Goal: Transaction & Acquisition: Book appointment/travel/reservation

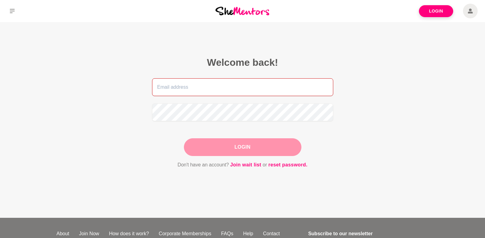
type input "[EMAIL_ADDRESS][DOMAIN_NAME]"
click at [245, 148] on div "Login" at bounding box center [243, 147] width 118 height 18
click at [247, 148] on button "Login" at bounding box center [243, 147] width 118 height 18
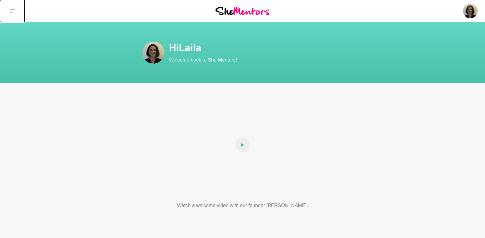
click at [11, 12] on icon at bounding box center [12, 11] width 5 height 5
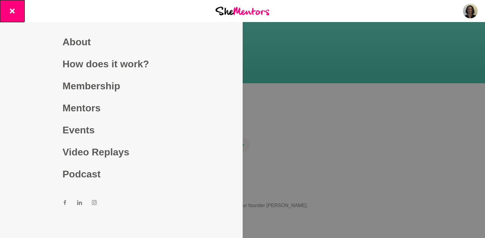
click at [9, 13] on button at bounding box center [12, 11] width 24 height 22
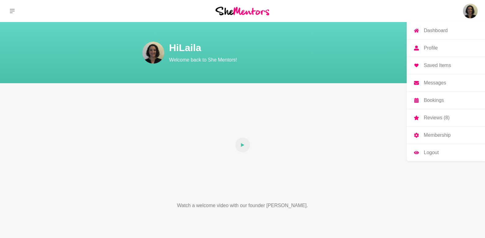
click at [469, 11] on img at bounding box center [470, 11] width 15 height 15
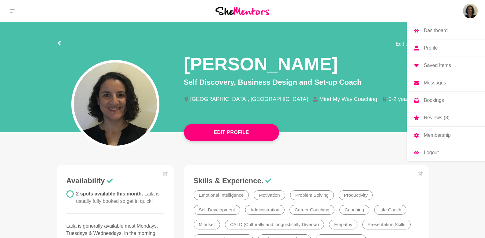
click at [440, 86] on link "Messages" at bounding box center [446, 82] width 78 height 17
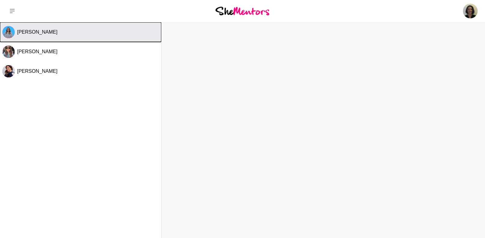
click at [66, 30] on div "[PERSON_NAME]" at bounding box center [88, 32] width 142 height 6
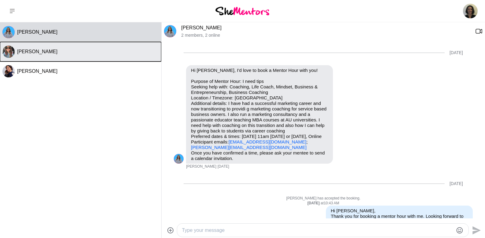
click at [16, 49] on button "[PERSON_NAME]" at bounding box center [80, 52] width 161 height 20
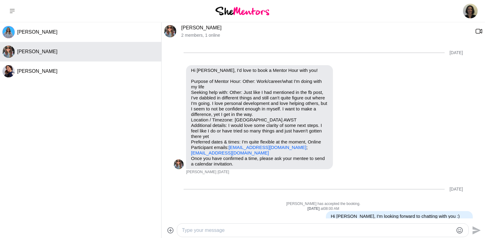
scroll to position [352, 0]
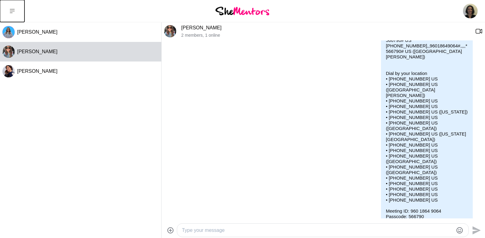
click at [12, 15] on button at bounding box center [12, 11] width 24 height 22
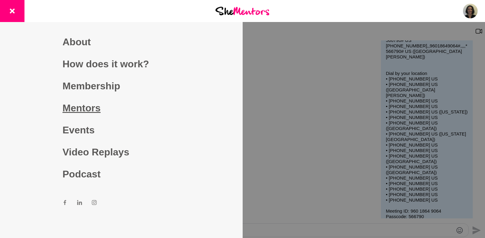
click at [74, 109] on link "Mentors" at bounding box center [121, 108] width 118 height 22
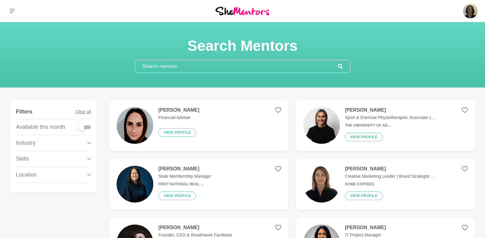
click at [168, 66] on input "text" at bounding box center [236, 66] width 203 height 12
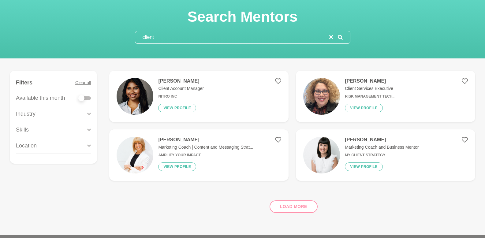
scroll to position [29, 0]
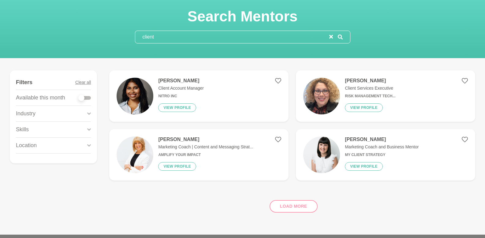
type input "client"
click at [360, 141] on h4 "[PERSON_NAME]" at bounding box center [382, 140] width 74 height 6
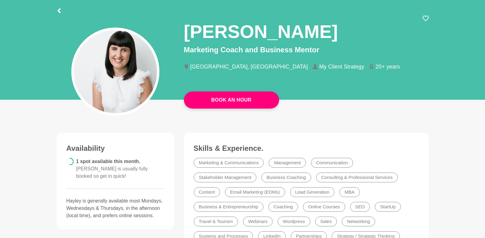
scroll to position [32, 0]
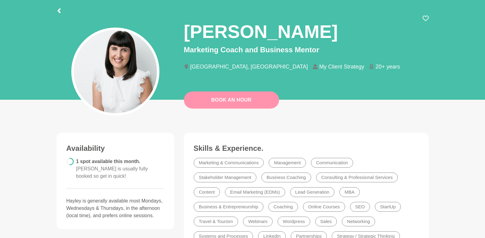
click at [240, 101] on link "Book An Hour" at bounding box center [231, 100] width 95 height 17
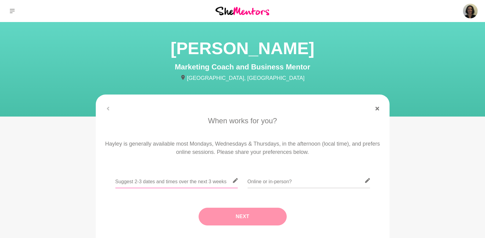
click at [174, 183] on input "text" at bounding box center [176, 180] width 122 height 15
click at [145, 182] on input "text" at bounding box center [176, 180] width 122 height 15
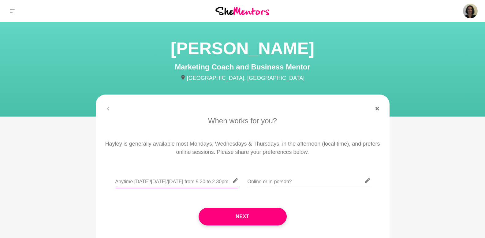
scroll to position [0, 15]
click at [213, 183] on input "Anytime [DATE]/[DATE]/[DATE] from 9.30 to 2.30pm" at bounding box center [176, 180] width 122 height 15
type input "Anytime [DATE]/[DATE]/[DATE] from 9.30am to 2.30pm"
click at [277, 181] on input "text" at bounding box center [309, 180] width 122 height 15
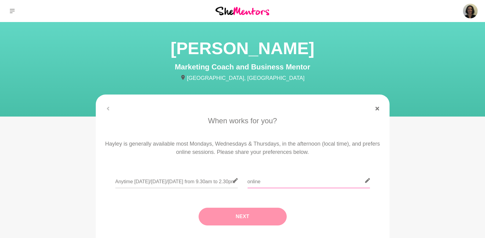
type input "online"
click at [243, 217] on button "Next" at bounding box center [243, 217] width 88 height 18
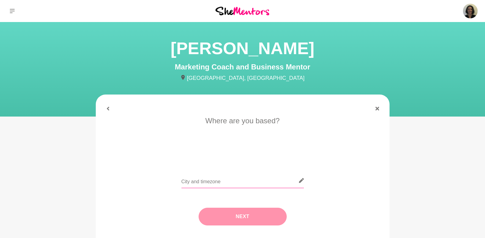
click at [229, 186] on input "text" at bounding box center [243, 180] width 122 height 15
type input "[GEOGRAPHIC_DATA]"
click at [232, 215] on button "Next" at bounding box center [243, 217] width 88 height 18
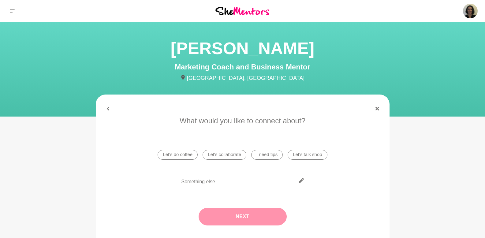
click at [259, 156] on li "I need tips" at bounding box center [267, 155] width 32 height 10
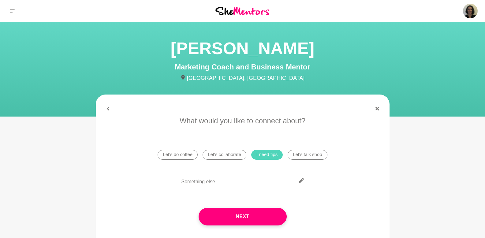
click at [237, 182] on input "text" at bounding box center [243, 180] width 122 height 15
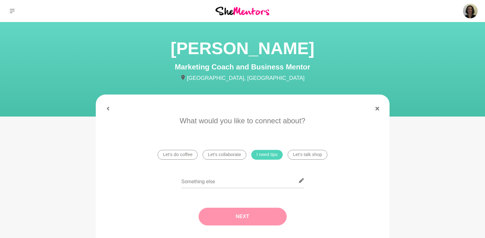
click at [249, 217] on button "Next" at bounding box center [243, 217] width 88 height 18
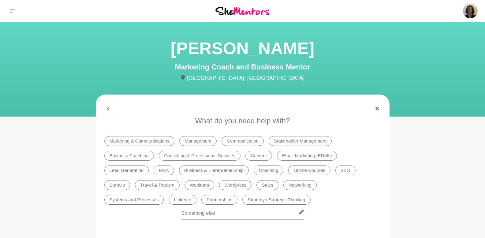
click at [132, 138] on li "Marketing & Communications" at bounding box center [139, 141] width 70 height 10
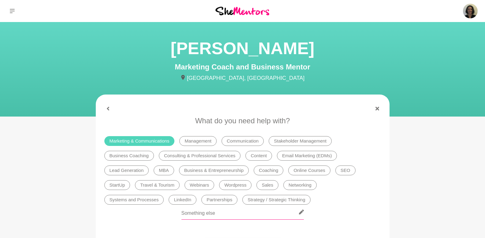
click at [196, 215] on input "text" at bounding box center [243, 212] width 122 height 15
click at [138, 173] on li "Lead Generation" at bounding box center [126, 171] width 45 height 10
click at [266, 188] on li "Sales" at bounding box center [268, 185] width 22 height 10
click at [259, 213] on input "text" at bounding box center [243, 212] width 122 height 15
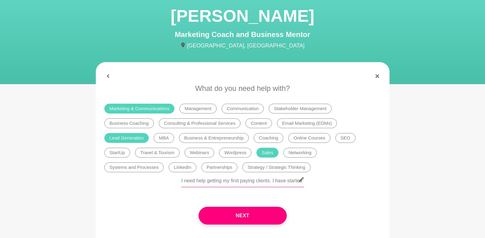
drag, startPoint x: 283, startPoint y: 180, endPoint x: 137, endPoint y: 177, distance: 145.5
click at [137, 177] on div "I need help getting my first paying clients. I have started my business and add…" at bounding box center [242, 183] width 277 height 22
click at [251, 183] on input "I need help getting my first paying clients. I have started my business and add…" at bounding box center [243, 179] width 122 height 15
click at [243, 183] on input "I need help getting my first paying clients. I have started my business and add…" at bounding box center [243, 179] width 122 height 15
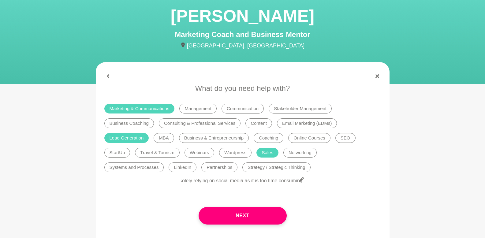
drag, startPoint x: 276, startPoint y: 183, endPoint x: 361, endPoint y: 184, distance: 85.5
click at [361, 184] on div "I need help getting my first paying clients. I have started my business and add…" at bounding box center [242, 183] width 277 height 22
click at [285, 182] on input "I need help getting my first paying clients. I have started my business and add…" at bounding box center [243, 179] width 122 height 15
click at [303, 183] on input "I need help getting my first paying clients. I have started my business and add…" at bounding box center [243, 179] width 122 height 15
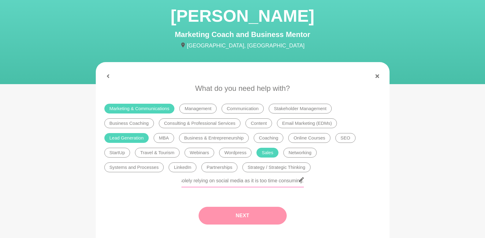
type input "I need help getting my first paying clients. I have started my business and add…"
click at [241, 217] on button "Next" at bounding box center [243, 216] width 88 height 18
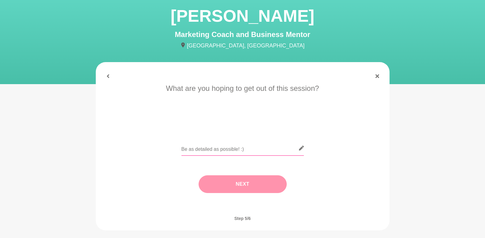
click at [213, 148] on input "text" at bounding box center [243, 148] width 122 height 15
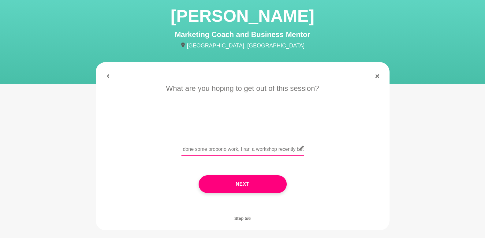
scroll to position [0, 111]
click at [213, 151] on input "tips and steps to get my first paying clents, I have done some probono work, I …" at bounding box center [243, 148] width 122 height 15
drag, startPoint x: 272, startPoint y: 148, endPoint x: 311, endPoint y: 149, distance: 38.9
click at [311, 149] on div "tips and steps to get my first paying clents, I have done some pro-[PERSON_NAME…" at bounding box center [242, 152] width 277 height 22
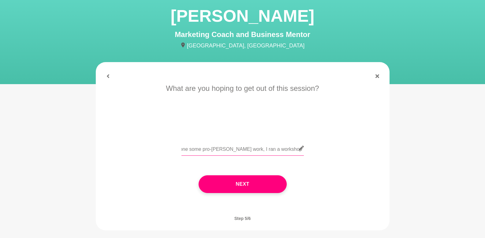
click at [292, 154] on input "tips and steps to get my first paying clents, I have done some pro-[PERSON_NAME…" at bounding box center [243, 148] width 122 height 15
drag, startPoint x: 182, startPoint y: 149, endPoint x: 186, endPoint y: 149, distance: 4.0
click at [186, 149] on input "tips and steps to get my first paying clients" at bounding box center [243, 148] width 122 height 15
click at [183, 150] on input "tips and steps to get my first paying clients" at bounding box center [243, 148] width 122 height 15
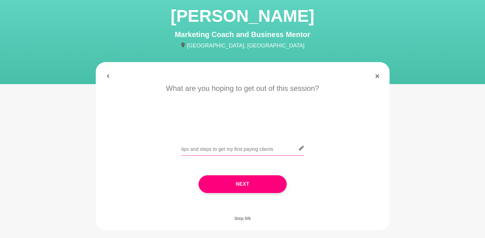
type input "ips and steps to get my first paying clients"
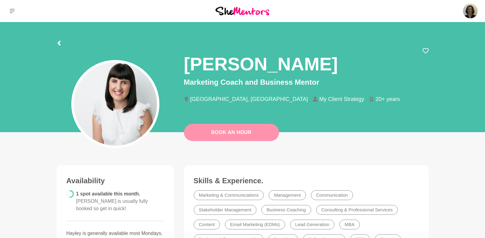
click at [231, 134] on link "Book An Hour" at bounding box center [231, 132] width 95 height 17
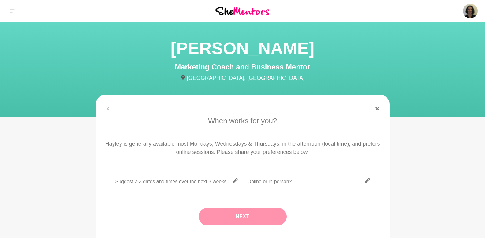
click at [178, 177] on input "text" at bounding box center [176, 180] width 122 height 15
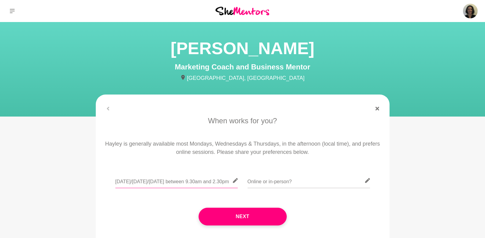
scroll to position [0, 8]
type input "[DATE]/[DATE]/[DATE] between 9.30am and 2.30pm"
click at [268, 188] on input "text" at bounding box center [309, 180] width 122 height 15
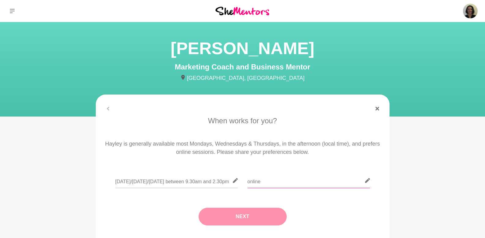
type input "online"
click at [237, 224] on button "Next" at bounding box center [243, 217] width 88 height 18
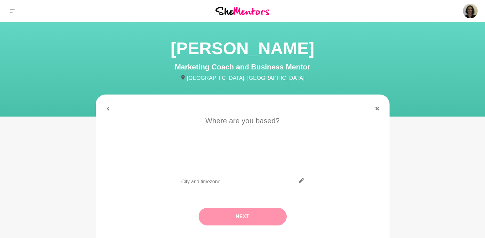
click at [217, 180] on input "text" at bounding box center [243, 180] width 122 height 15
type input "[GEOGRAPHIC_DATA]"
click at [239, 215] on button "Next" at bounding box center [243, 217] width 88 height 18
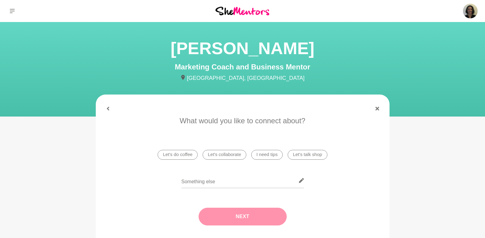
click at [262, 158] on li "I need tips" at bounding box center [267, 155] width 32 height 10
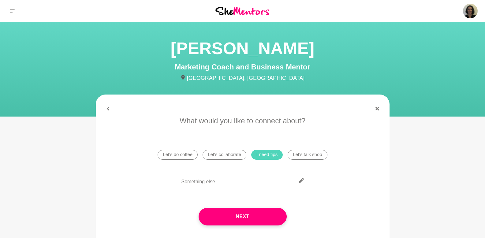
click at [217, 183] on input "text" at bounding box center [243, 180] width 122 height 15
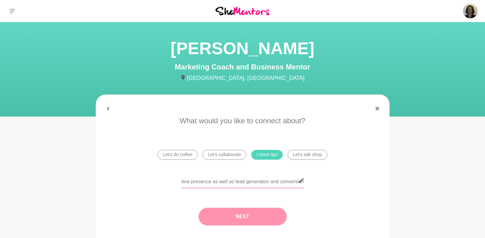
type input "I need tips with my online presence as well as lead generation and conversion"
click at [215, 217] on button "Next" at bounding box center [243, 217] width 88 height 18
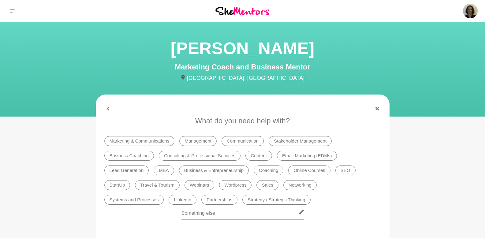
click at [143, 144] on li "Marketing & Communications" at bounding box center [139, 141] width 70 height 10
click at [138, 155] on li "Business Coaching" at bounding box center [129, 156] width 50 height 10
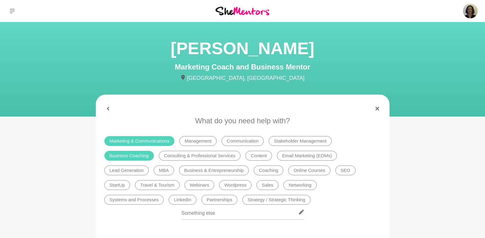
click at [169, 199] on li "LinkedIn" at bounding box center [183, 200] width 28 height 10
click at [129, 168] on li "Lead Generation" at bounding box center [126, 171] width 45 height 10
click at [266, 185] on li "Sales" at bounding box center [268, 185] width 22 height 10
click at [131, 156] on li "Business Coaching" at bounding box center [129, 156] width 50 height 10
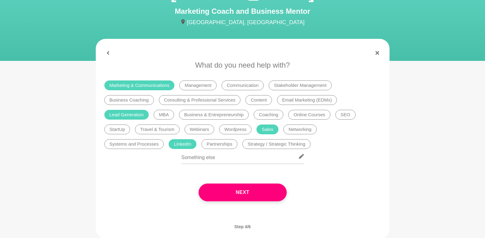
scroll to position [70, 0]
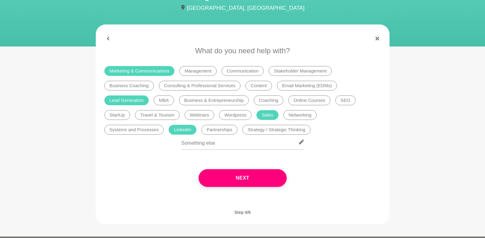
click at [136, 72] on li "Marketing & Communications" at bounding box center [139, 71] width 70 height 10
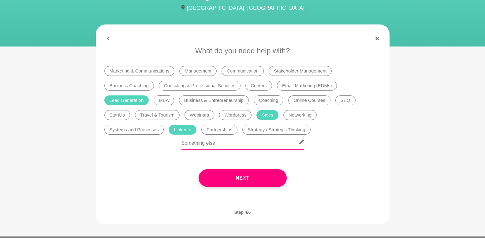
click at [220, 146] on input "text" at bounding box center [243, 142] width 122 height 15
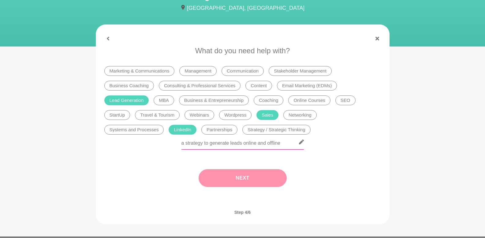
type input "a strategy to generate leads online and offline"
click at [261, 178] on button "Next" at bounding box center [243, 178] width 88 height 18
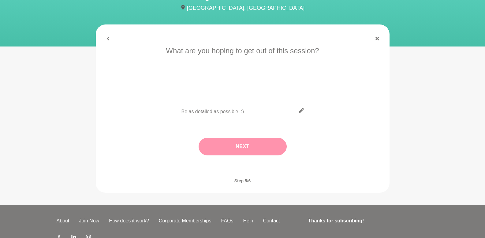
click at [208, 113] on input "text" at bounding box center [243, 110] width 122 height 15
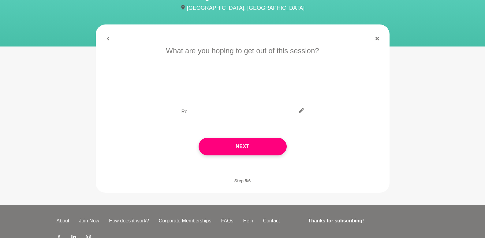
type input "R"
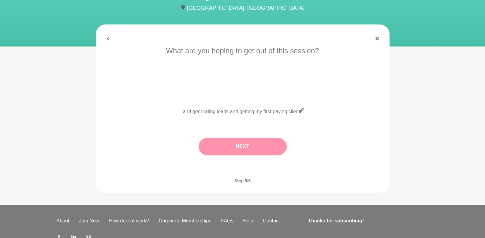
type input "The right mindset and some clear steps to start generating leads. I have stasrt…"
click at [283, 145] on button "Next" at bounding box center [243, 147] width 88 height 18
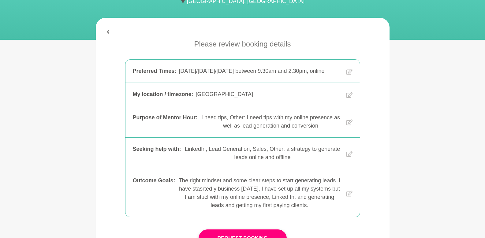
scroll to position [78, 0]
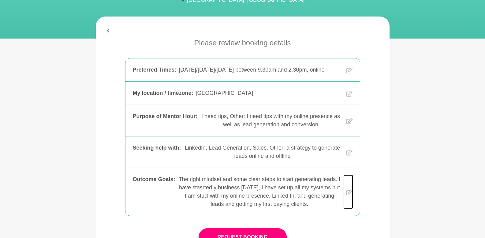
click at [347, 201] on icon at bounding box center [350, 193] width 6 height 32
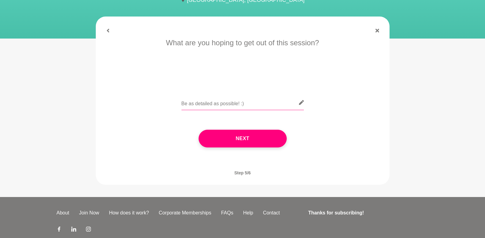
click at [221, 98] on input "text" at bounding box center [243, 102] width 122 height 15
click at [273, 104] on input "To get in the right mindset and get clear on. my priorities as to what to imple…" at bounding box center [243, 102] width 122 height 15
drag, startPoint x: 274, startPoint y: 105, endPoint x: 174, endPoint y: 105, distance: 99.8
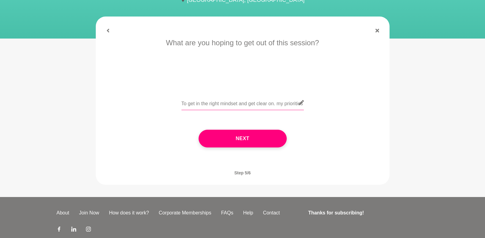
click at [174, 105] on div "To get in the right mindset and get clear on. my priorities as to what to imple…" at bounding box center [242, 106] width 277 height 22
click at [223, 104] on input "To get in the right mindset and get clear on. my priorities as to what to imple…" at bounding box center [243, 102] width 122 height 15
click at [239, 105] on input "To get in the right mindset and get clear on. my priorities as to what to imple…" at bounding box center [243, 102] width 122 height 15
click at [281, 104] on input "To get in the right mindset. And get clear on. my priorities as to what to impl…" at bounding box center [243, 102] width 122 height 15
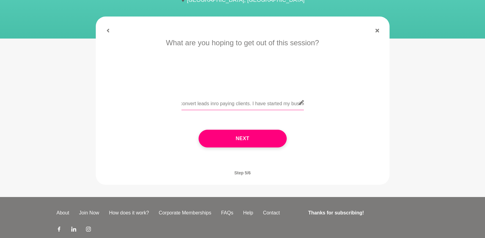
drag, startPoint x: 282, startPoint y: 104, endPoint x: 300, endPoint y: 107, distance: 19.0
click at [302, 108] on input "To get in the right mindset. And get clear on my priorities as to what to imple…" at bounding box center [243, 102] width 122 height 15
click at [219, 105] on input "To get in the right mindset. And get clear on my priorities as to what to imple…" at bounding box center [243, 102] width 122 height 15
drag, startPoint x: 291, startPoint y: 106, endPoint x: 319, endPoint y: 106, distance: 28.5
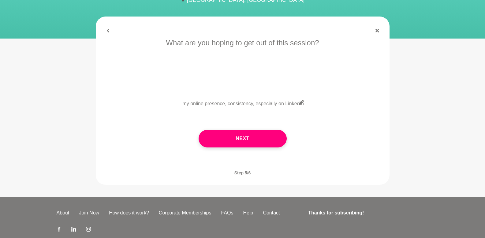
click at [319, 106] on div "To get in the right mindset. And get clear on my priorities as to what to imple…" at bounding box center [242, 106] width 277 height 22
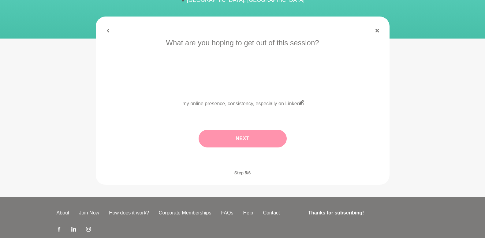
type input "To get in the right mindset. And get clear on my priorities as to what to imple…"
click at [260, 133] on button "Next" at bounding box center [243, 139] width 88 height 18
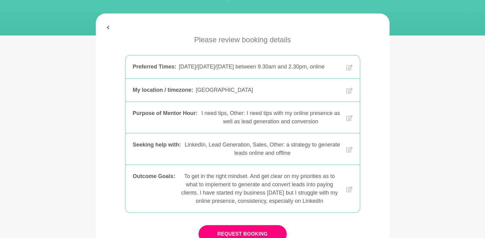
scroll to position [163, 0]
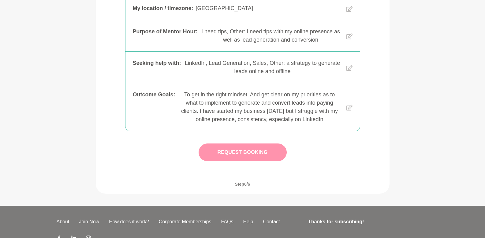
click at [262, 160] on button "Request Booking" at bounding box center [243, 153] width 88 height 18
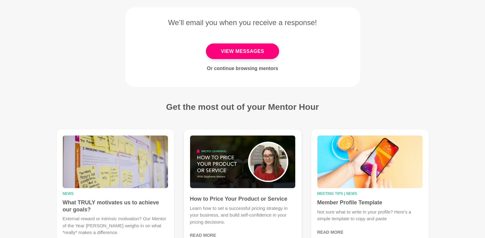
scroll to position [82, 0]
